Goal: Task Accomplishment & Management: Manage account settings

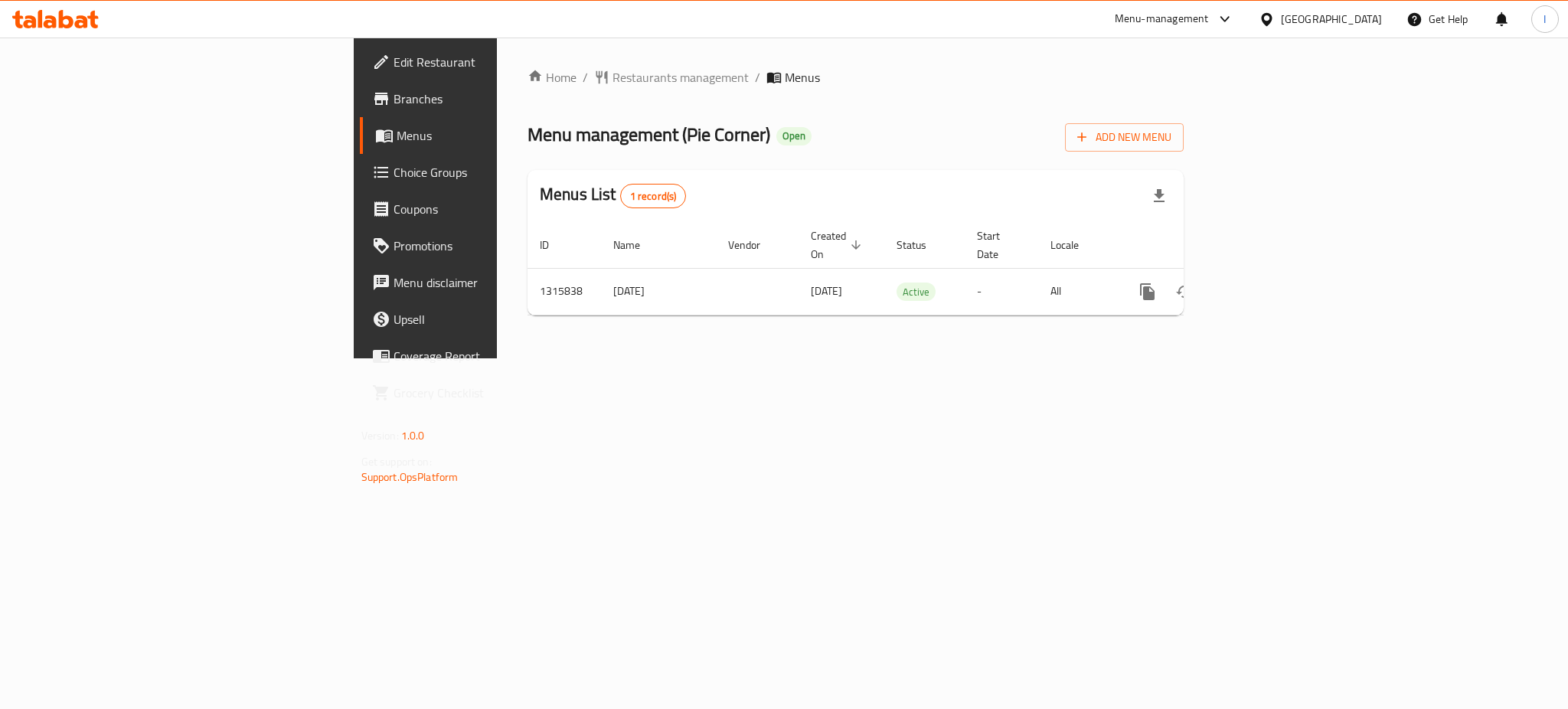
click at [908, 358] on div "Home / Restaurants management / Menus Menu management ( Pie Corner ) Open Add N…" at bounding box center [855, 197] width 717 height 321
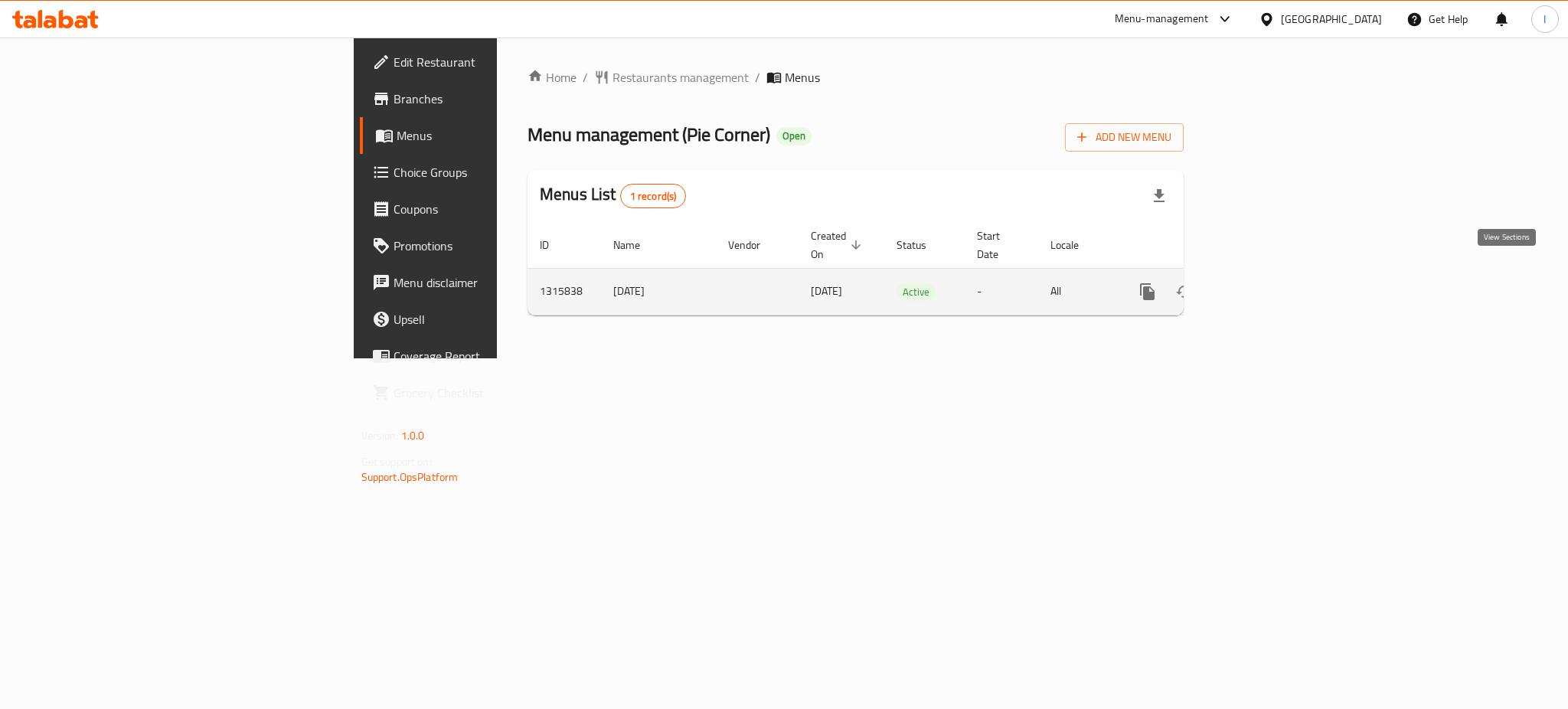
click at [1268, 283] on icon "enhanced table" at bounding box center [1258, 291] width 19 height 19
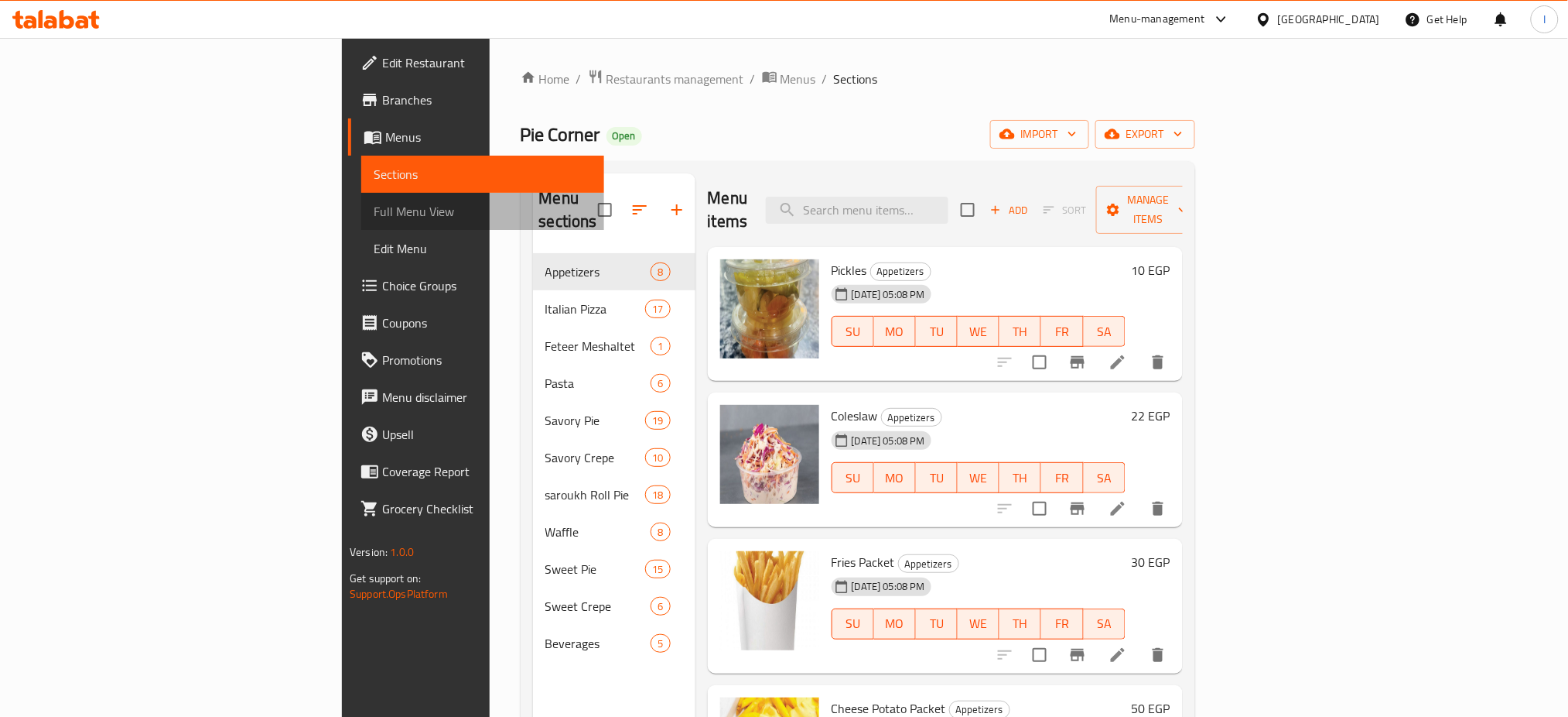
click at [374, 205] on span "Full Menu View" at bounding box center [482, 211] width 218 height 19
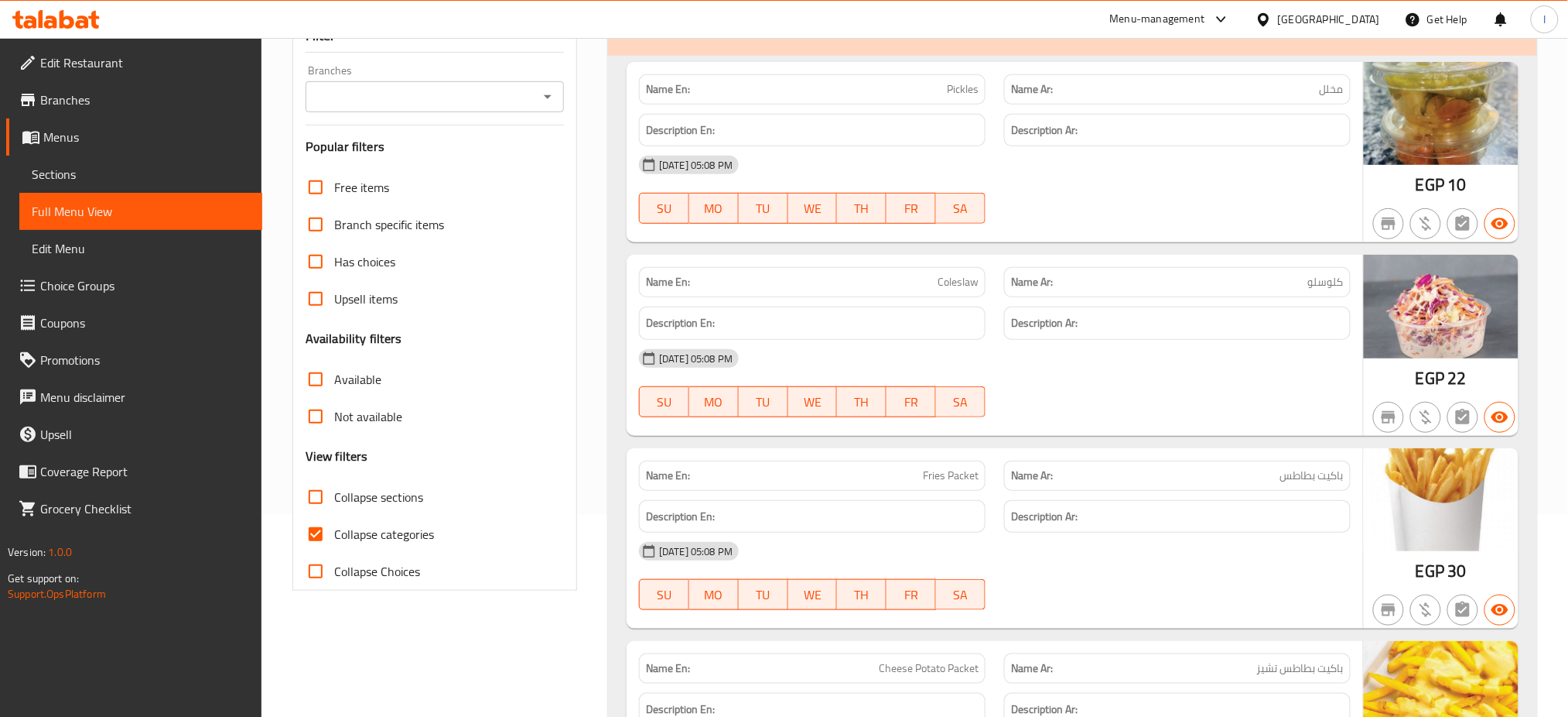
scroll to position [213, 0]
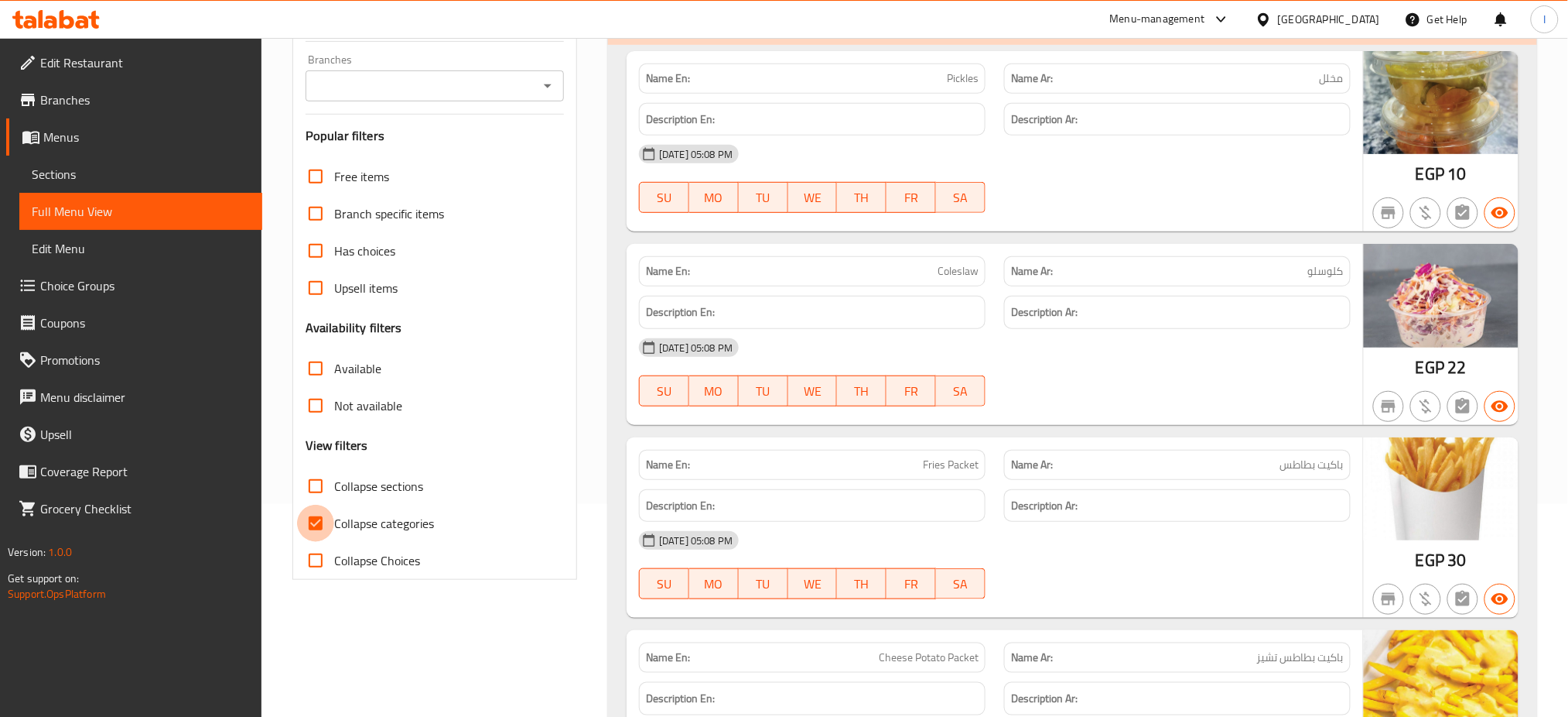
click at [313, 522] on input "Collapse categories" at bounding box center [315, 523] width 37 height 37
checkbox input "false"
click at [313, 489] on input "Collapse sections" at bounding box center [315, 485] width 37 height 37
checkbox input "true"
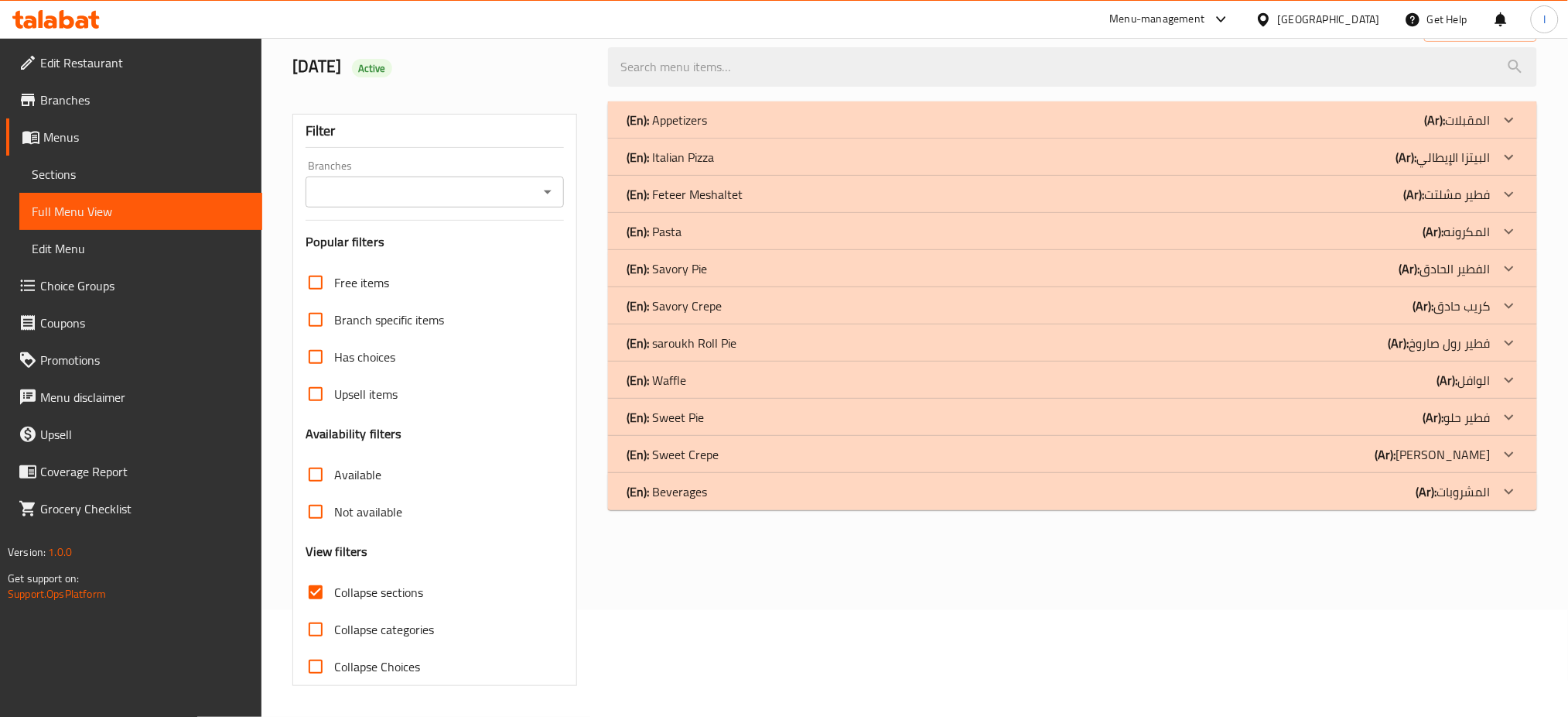
scroll to position [0, 0]
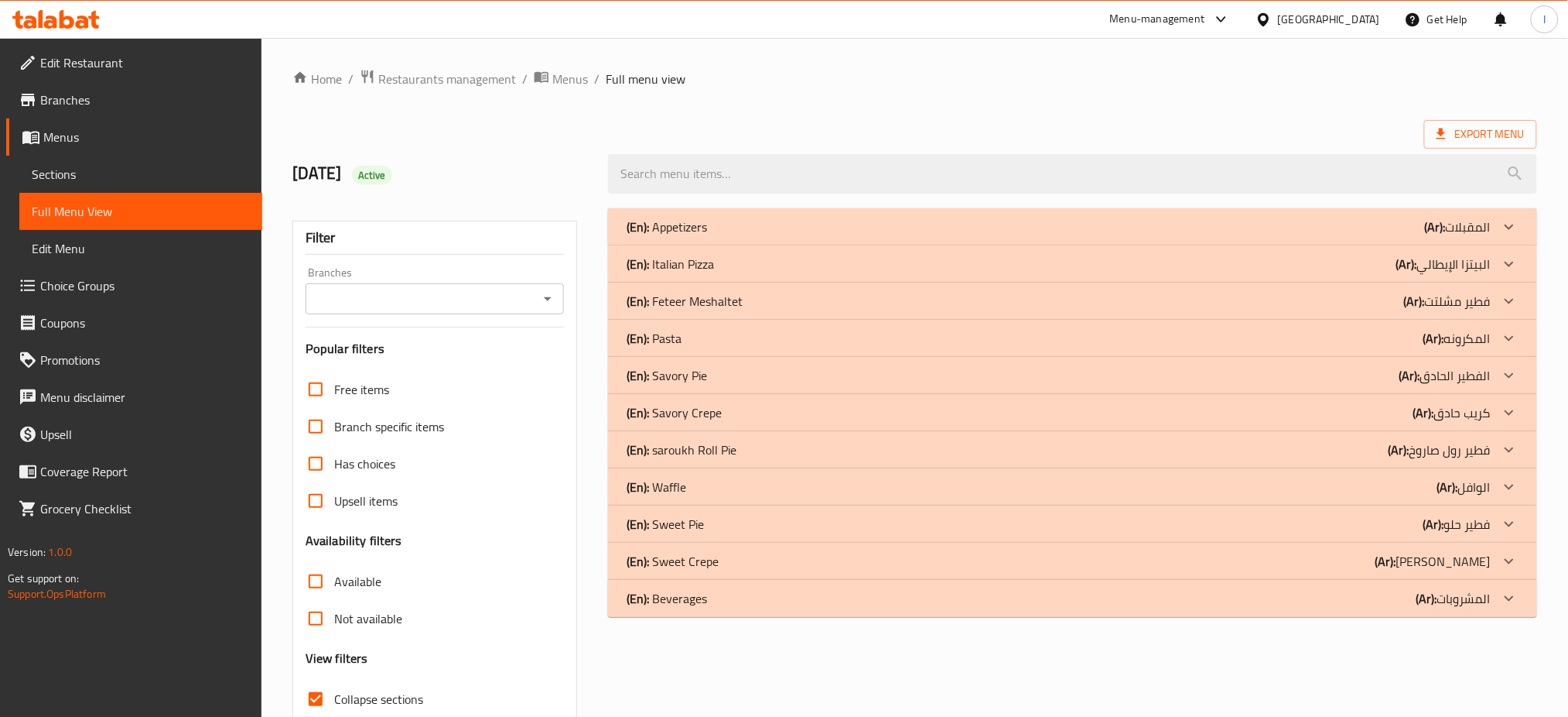
click at [752, 265] on div "(En): Italian Pizza (Ar): البيتزا الإيطالي" at bounding box center [1059, 263] width 864 height 19
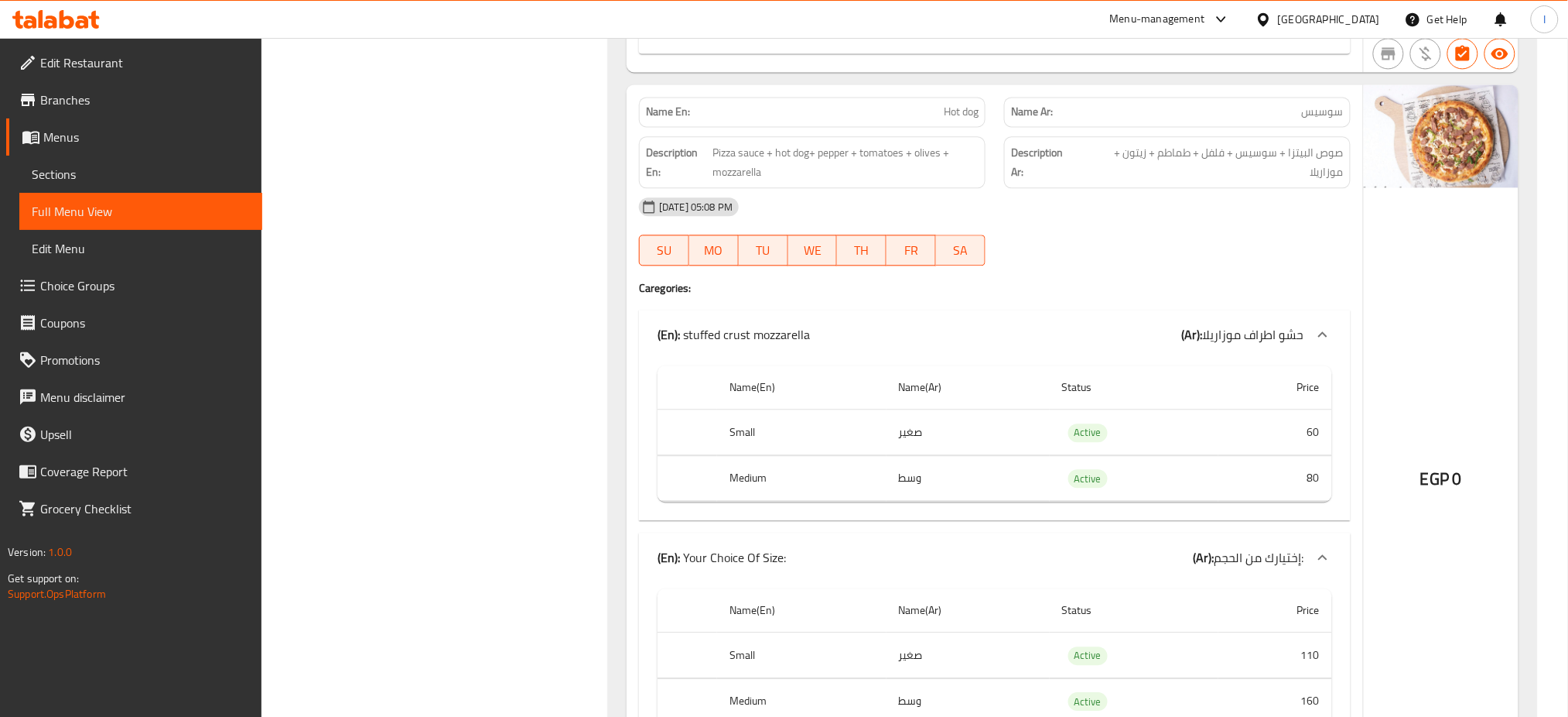
scroll to position [11908, 0]
click at [114, 59] on span "Edit Restaurant" at bounding box center [145, 62] width 209 height 19
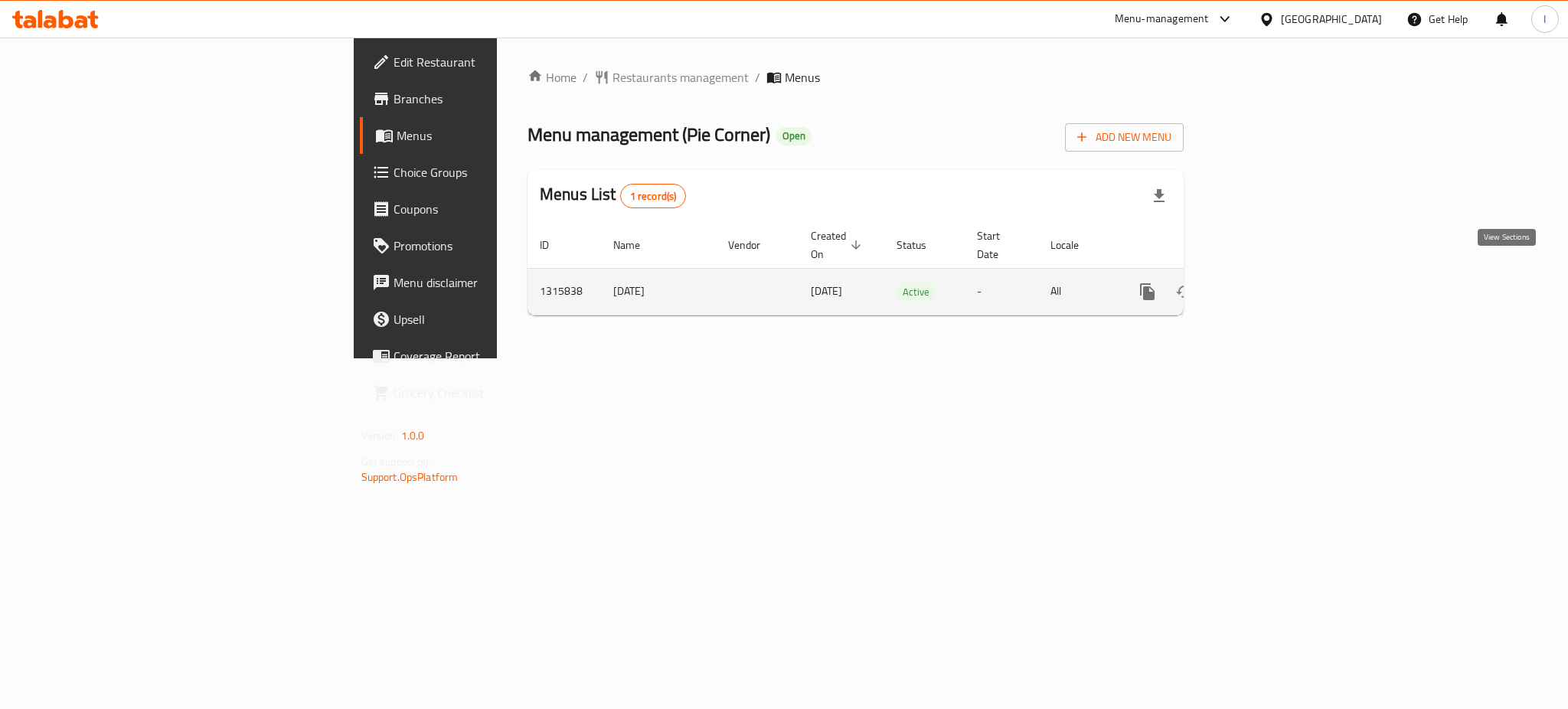
click at [1265, 284] on icon "enhanced table" at bounding box center [1258, 291] width 14 height 14
